Goal: Information Seeking & Learning: Learn about a topic

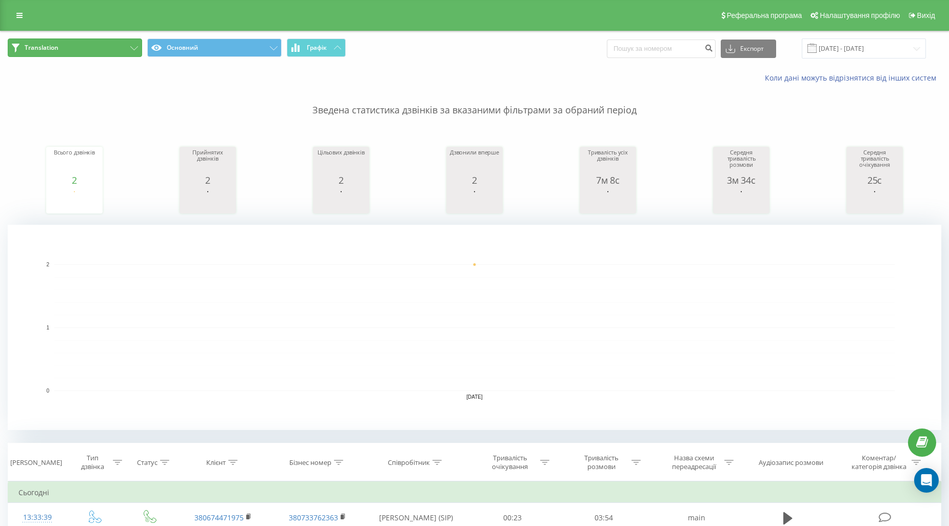
click at [104, 46] on button "Translation" at bounding box center [75, 47] width 134 height 18
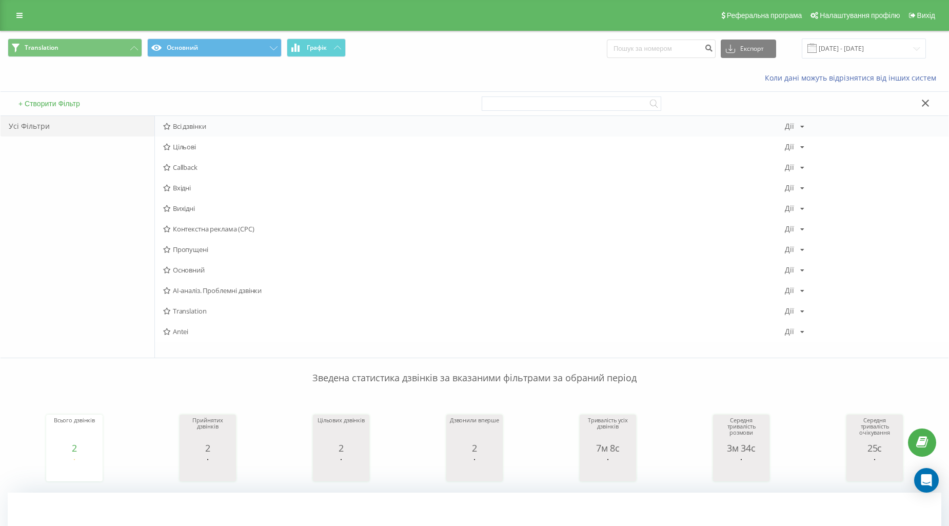
click at [213, 121] on div "Всі дзвінки Дії Редагувати Копіювати Видалити За замовчуванням Поділитися" at bounding box center [551, 126] width 793 height 21
click at [188, 130] on span "Всі дзвінки" at bounding box center [474, 126] width 622 height 7
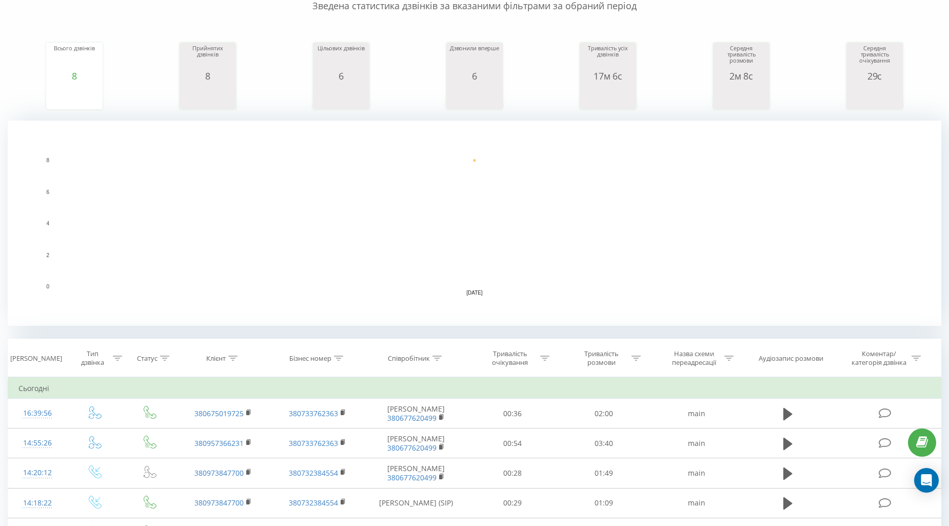
scroll to position [228, 0]
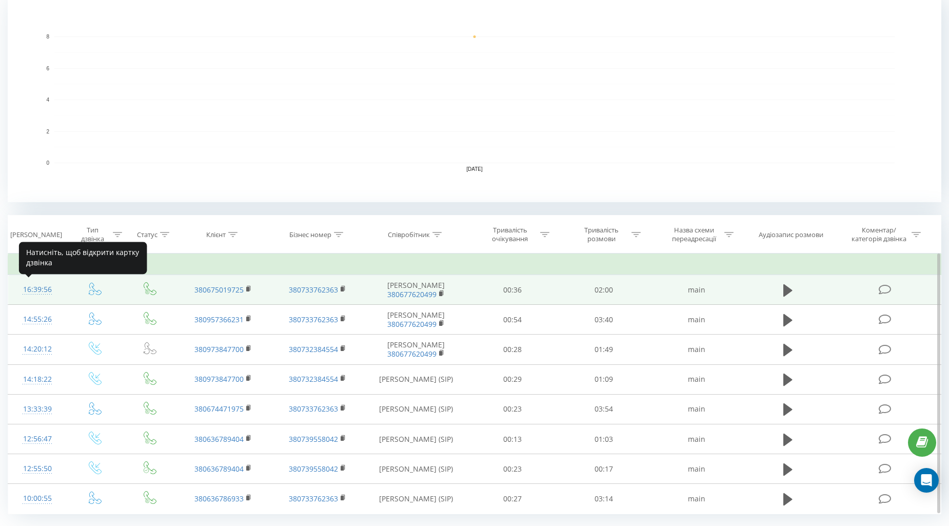
click at [36, 289] on div "16:39:56" at bounding box center [36, 290] width 37 height 20
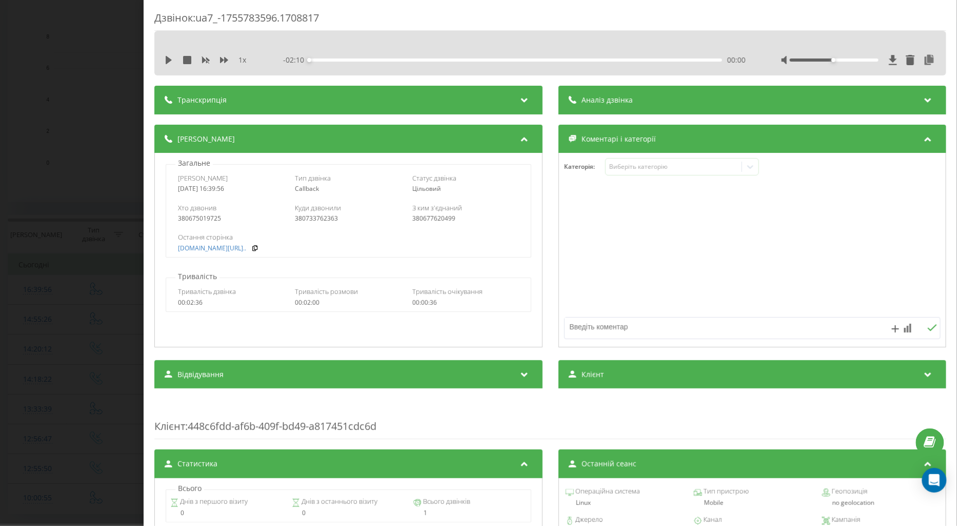
click at [69, 309] on div "Дзвінок : ua7_-1755783596.1708817 1 x - 02:10 00:00 00:00 Транскрипція Для AI-а…" at bounding box center [478, 263] width 957 height 526
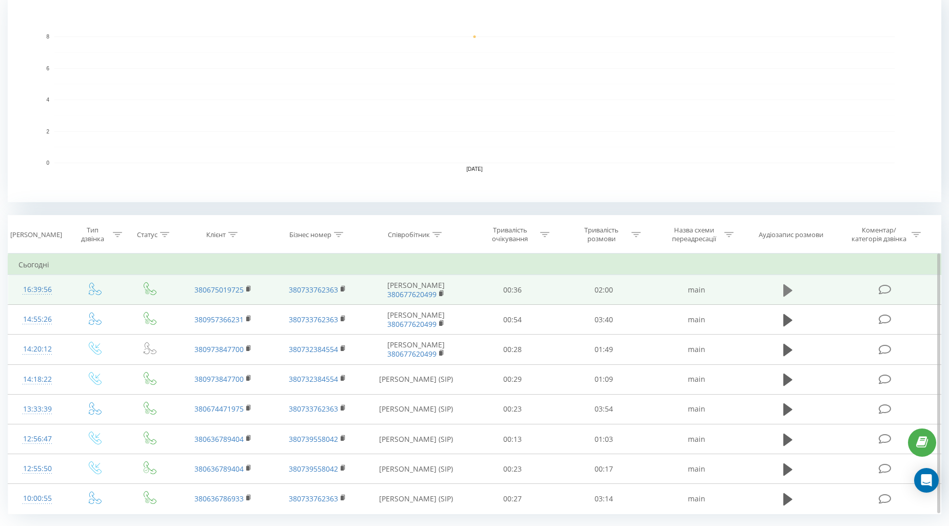
click at [790, 291] on icon at bounding box center [787, 290] width 9 height 14
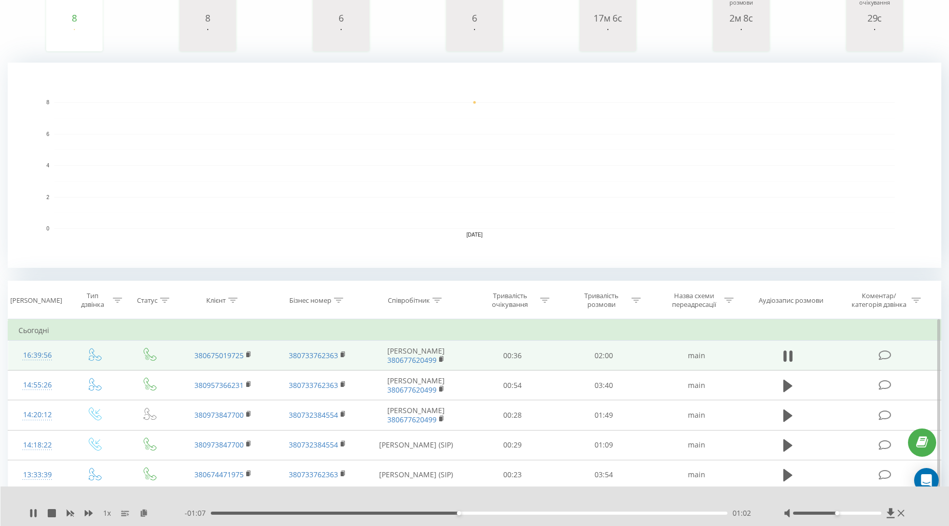
scroll to position [114, 0]
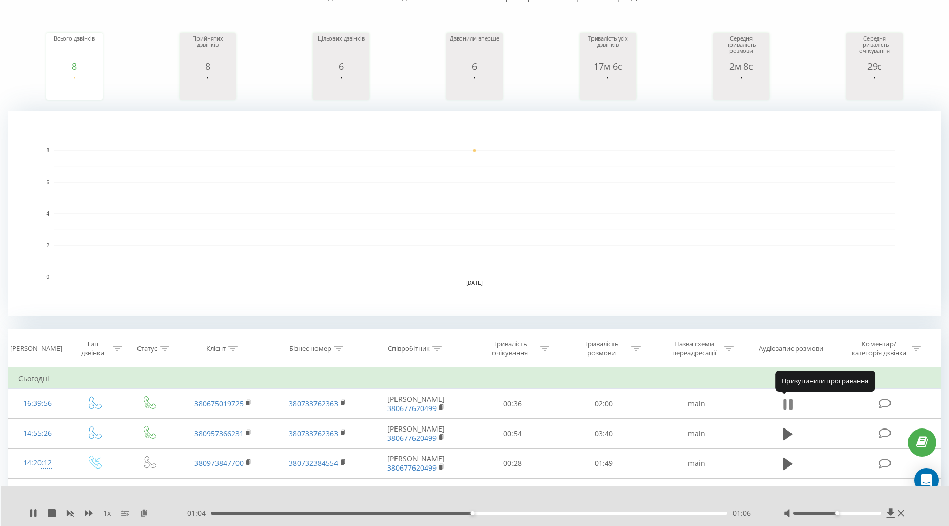
click at [791, 409] on icon at bounding box center [787, 404] width 9 height 14
click at [783, 405] on icon at bounding box center [787, 403] width 9 height 12
click at [783, 405] on icon at bounding box center [784, 403] width 3 height 11
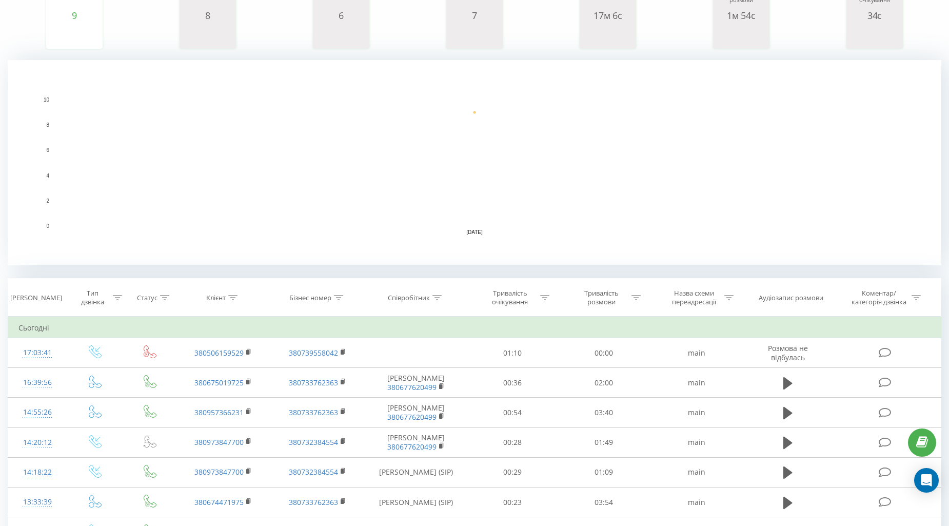
scroll to position [171, 0]
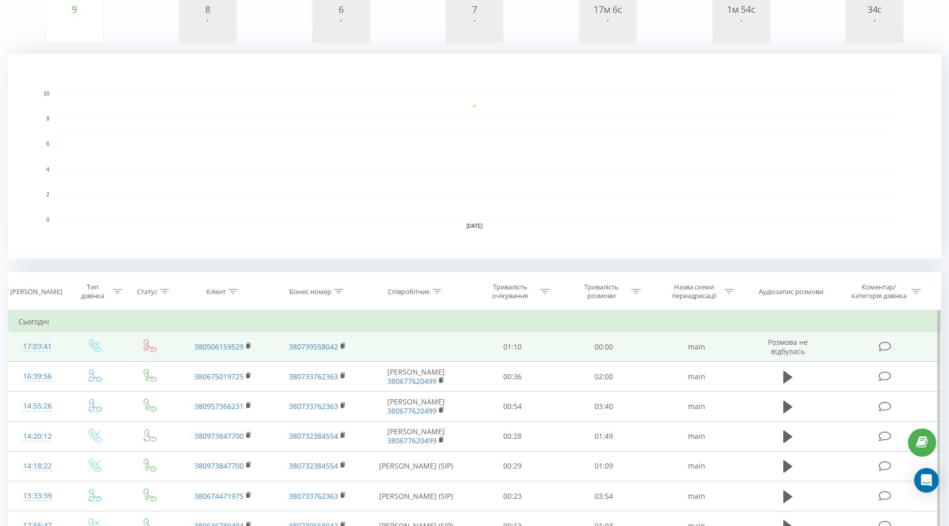
click at [44, 337] on div "17:03:41" at bounding box center [36, 346] width 37 height 20
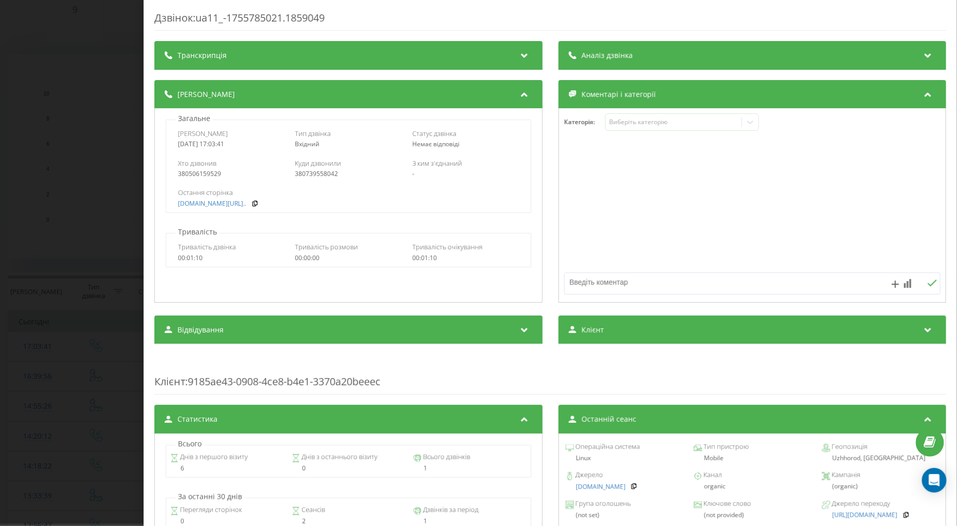
click at [49, 382] on div "Дзвінок : ua11_-1755785021.1859049 Транскрипція Для AI-аналізу майбутніх дзвінк…" at bounding box center [478, 263] width 957 height 526
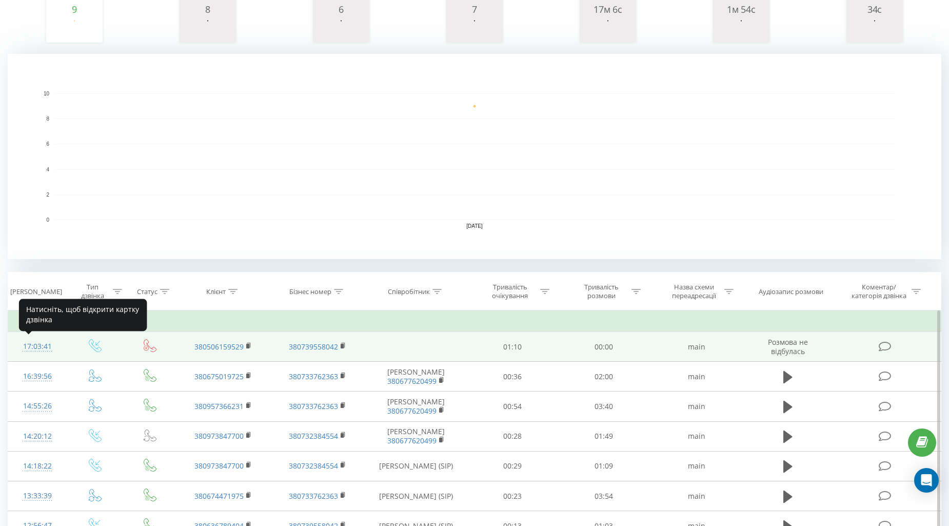
click at [39, 348] on div "17:03:41" at bounding box center [36, 346] width 37 height 20
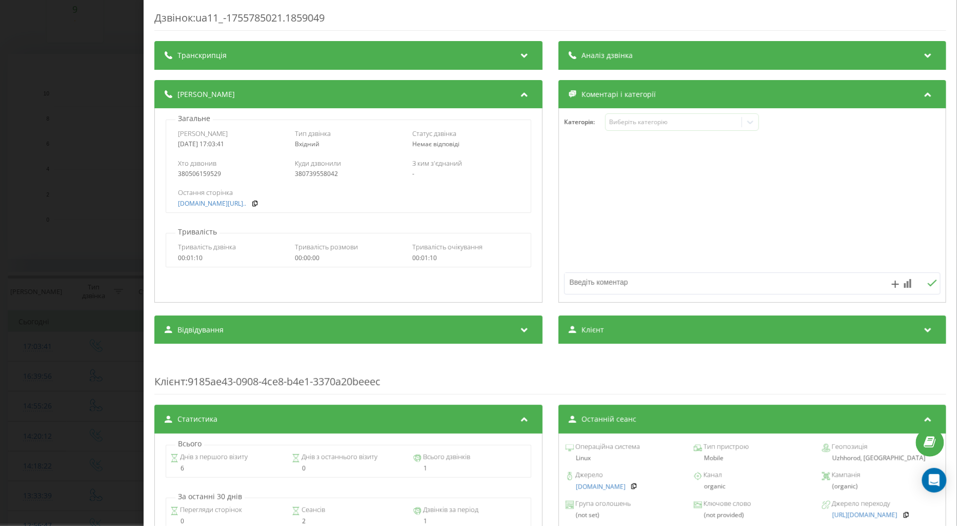
click at [48, 324] on div "Дзвінок : ua11_-1755785021.1859049 Транскрипція Для AI-аналізу майбутніх дзвінк…" at bounding box center [478, 263] width 957 height 526
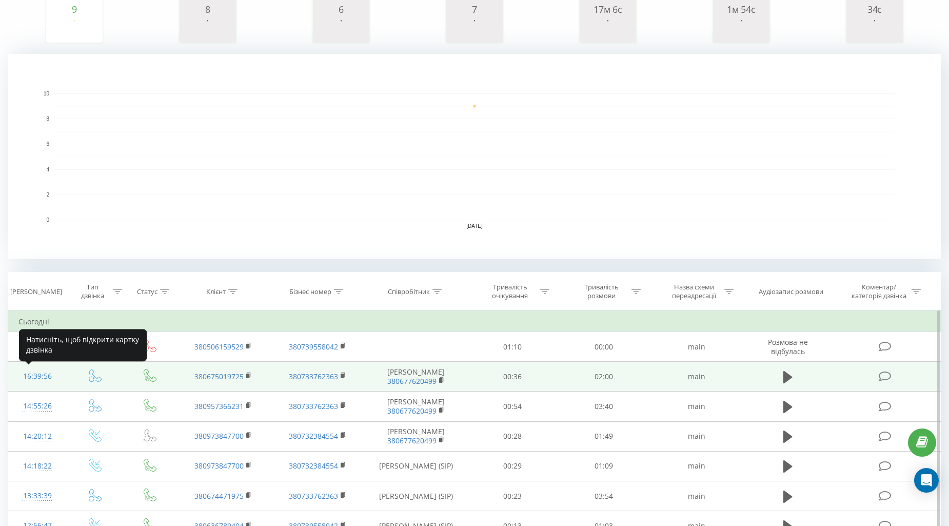
click at [30, 375] on div "16:39:56" at bounding box center [36, 376] width 37 height 20
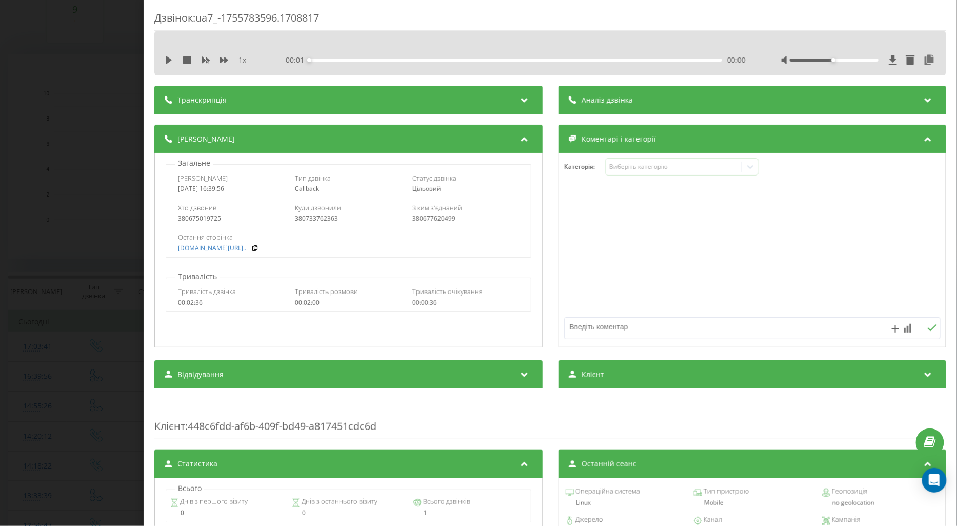
click at [39, 373] on div "Дзвінок : ua7_-1755783596.1708817 1 x - 00:01 00:00 00:00 Транскрипція Для AI-а…" at bounding box center [478, 263] width 957 height 526
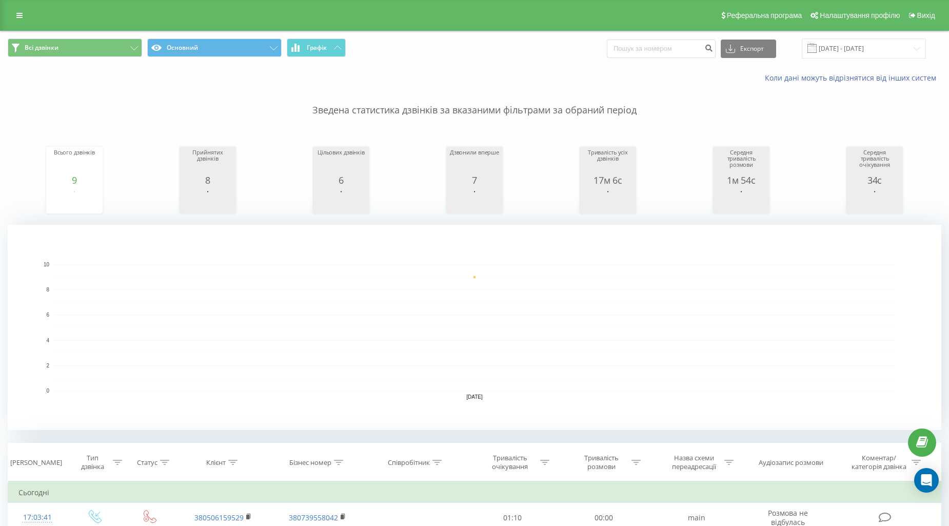
click at [74, 37] on div "Всі дзвінки Основний Графік Експорт .csv .xls .xlsx [DATE] - [DATE]" at bounding box center [475, 48] width 948 height 34
click at [74, 43] on button "Всі дзвінки" at bounding box center [75, 47] width 134 height 18
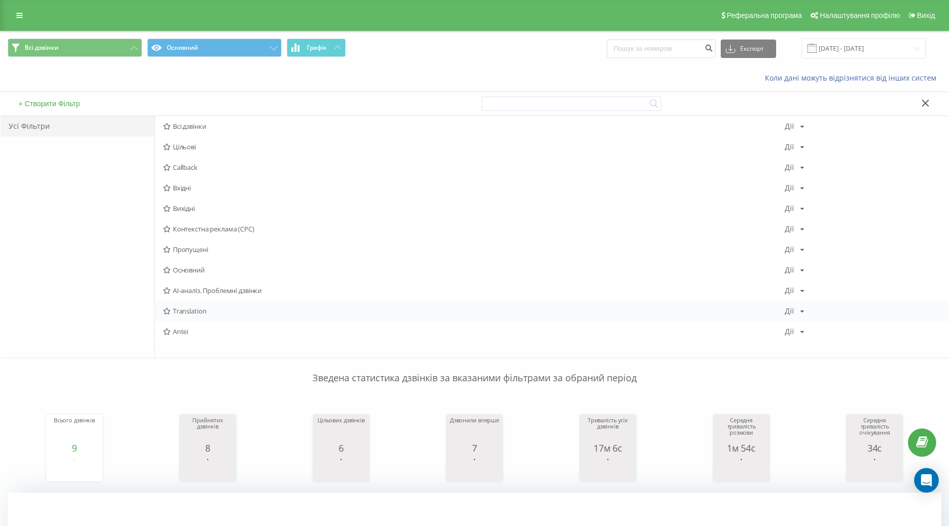
click at [191, 314] on span "Translation" at bounding box center [474, 310] width 622 height 7
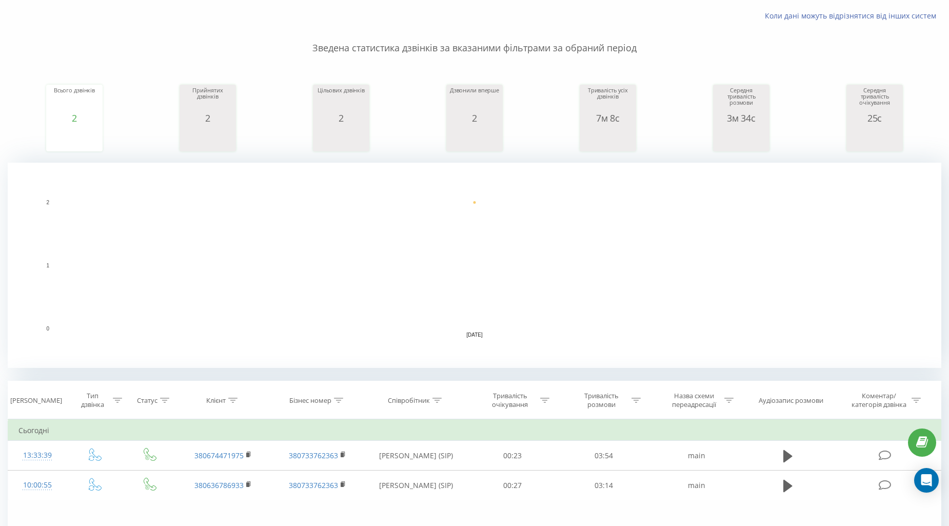
scroll to position [171, 0]
